Goal: Task Accomplishment & Management: Use online tool/utility

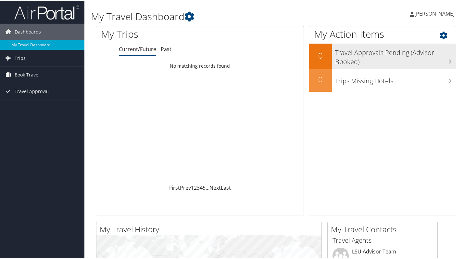
click at [446, 58] on h3 "Travel Approvals Pending (Advisor Booked)" at bounding box center [395, 54] width 121 height 21
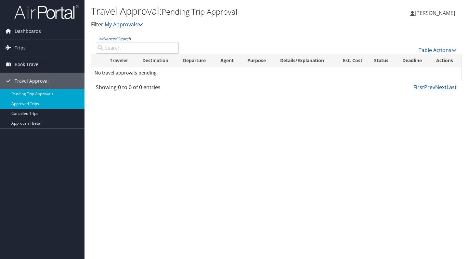
click at [31, 104] on link "Approved Trips" at bounding box center [42, 104] width 84 height 10
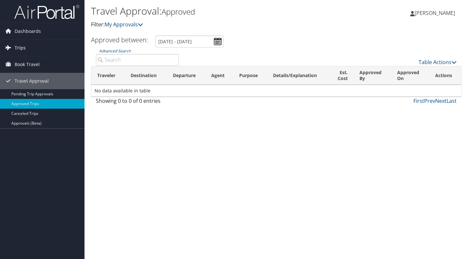
click at [21, 46] on span "Trips" at bounding box center [20, 48] width 11 height 16
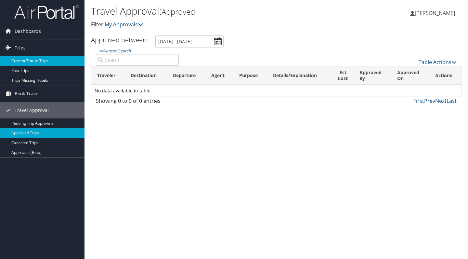
click at [20, 60] on link "Current/Future Trips" at bounding box center [42, 61] width 84 height 10
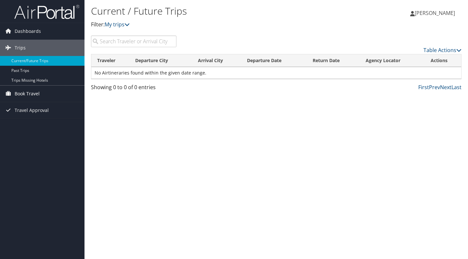
click at [23, 95] on span "Book Travel" at bounding box center [27, 93] width 25 height 16
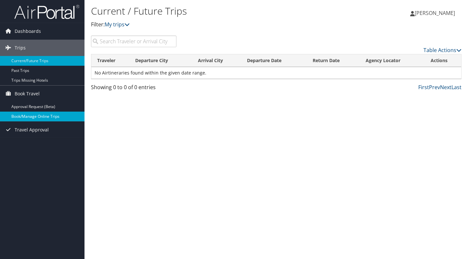
click at [28, 116] on link "Book/Manage Online Trips" at bounding box center [42, 116] width 84 height 10
click at [29, 134] on span "Travel Approval" at bounding box center [32, 130] width 34 height 16
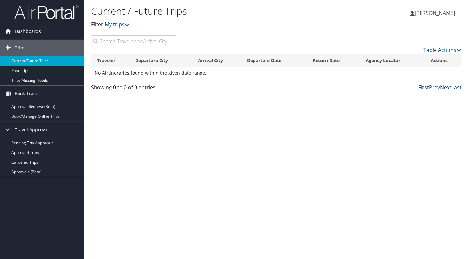
click at [38, 32] on span "Dashboards" at bounding box center [28, 31] width 26 height 16
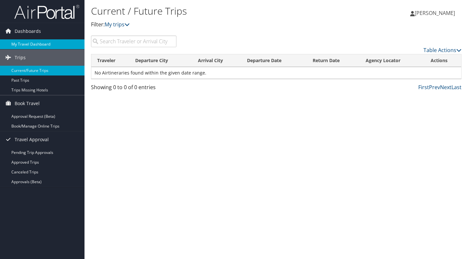
click at [32, 43] on link "My Travel Dashboard" at bounding box center [42, 44] width 84 height 10
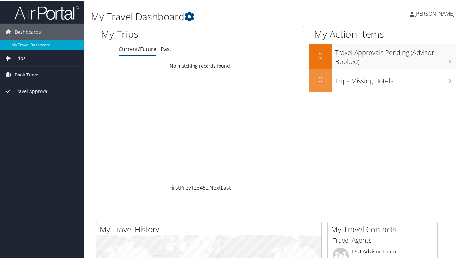
click at [23, 58] on span "Trips" at bounding box center [20, 57] width 11 height 16
click at [22, 57] on span "Trips" at bounding box center [20, 57] width 11 height 16
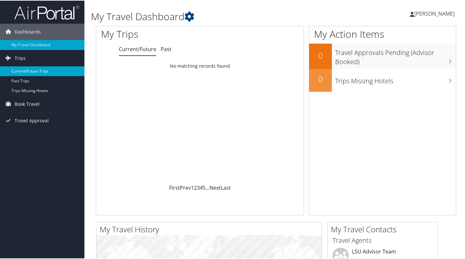
click at [22, 70] on link "Current/Future Trips" at bounding box center [42, 71] width 84 height 10
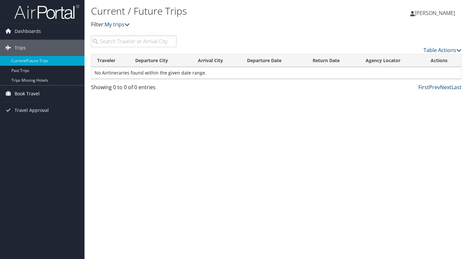
click at [37, 95] on span "Book Travel" at bounding box center [27, 93] width 25 height 16
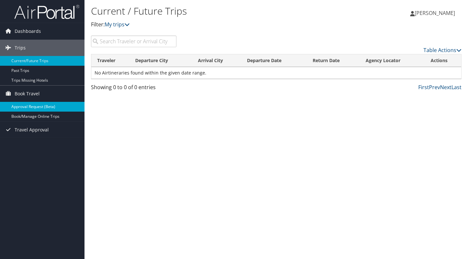
click at [32, 109] on link "Approval Request (Beta)" at bounding box center [42, 107] width 84 height 10
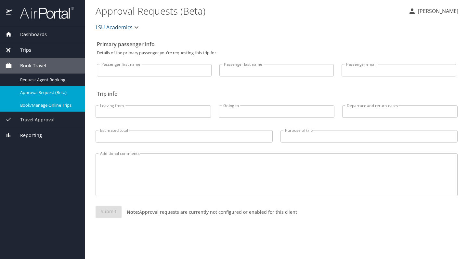
click at [48, 106] on span "Book/Manage Online Trips" at bounding box center [48, 105] width 57 height 6
